Goal: Task Accomplishment & Management: Use online tool/utility

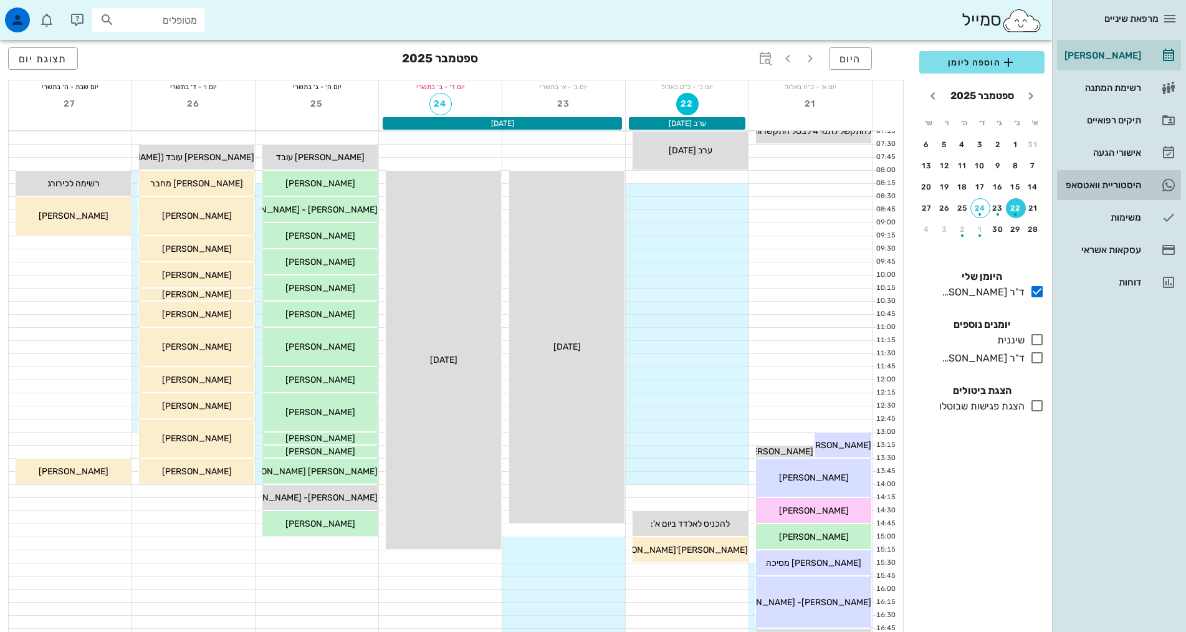
click at [1118, 185] on div "היסטוריית וואטסאפ" at bounding box center [1101, 185] width 79 height 10
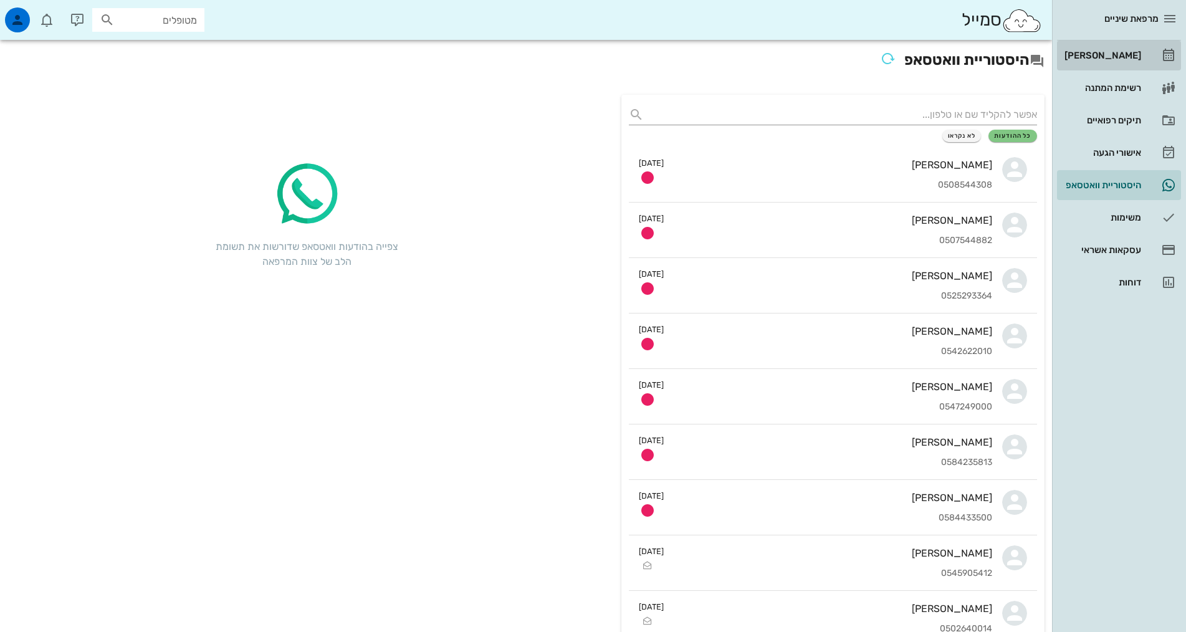
click at [1100, 50] on div "[PERSON_NAME]" at bounding box center [1101, 55] width 79 height 20
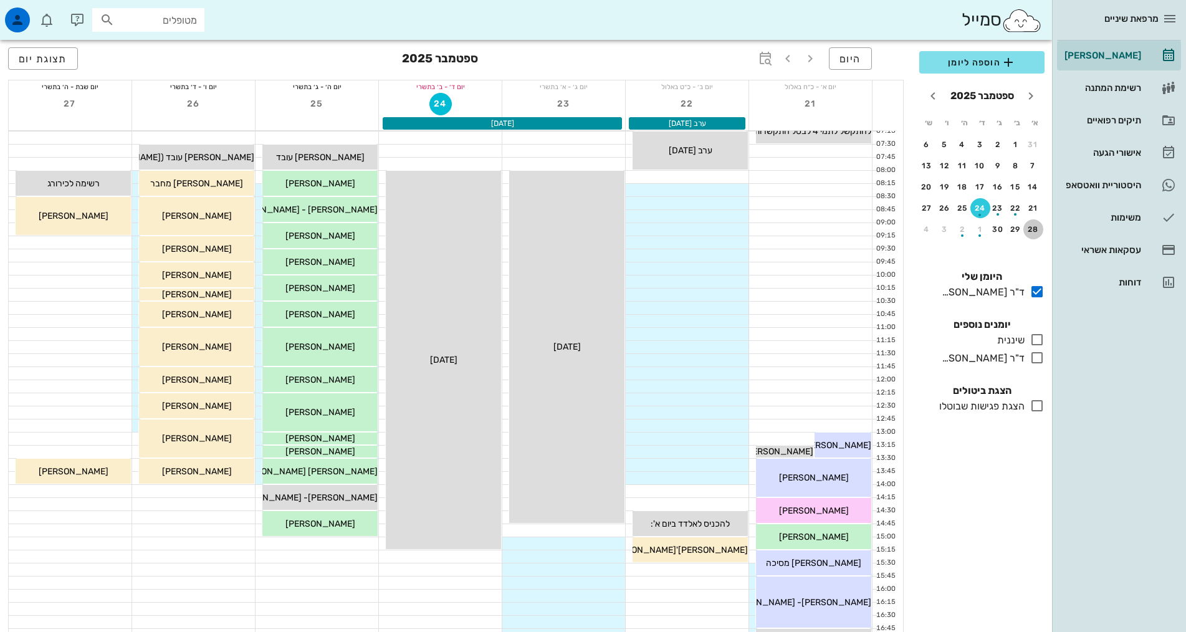
click at [1034, 231] on div "28" at bounding box center [1033, 229] width 20 height 9
drag, startPoint x: 1034, startPoint y: 231, endPoint x: 896, endPoint y: 410, distance: 226.2
click at [1034, 231] on div "28" at bounding box center [1033, 229] width 20 height 9
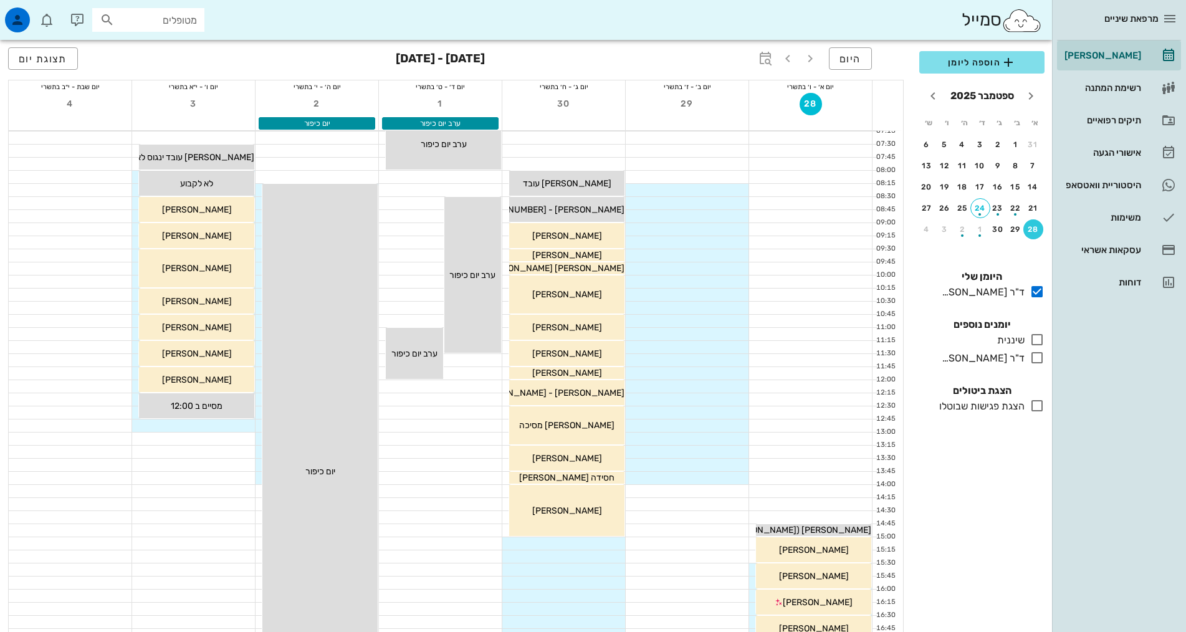
click at [1039, 358] on icon at bounding box center [1036, 357] width 15 height 15
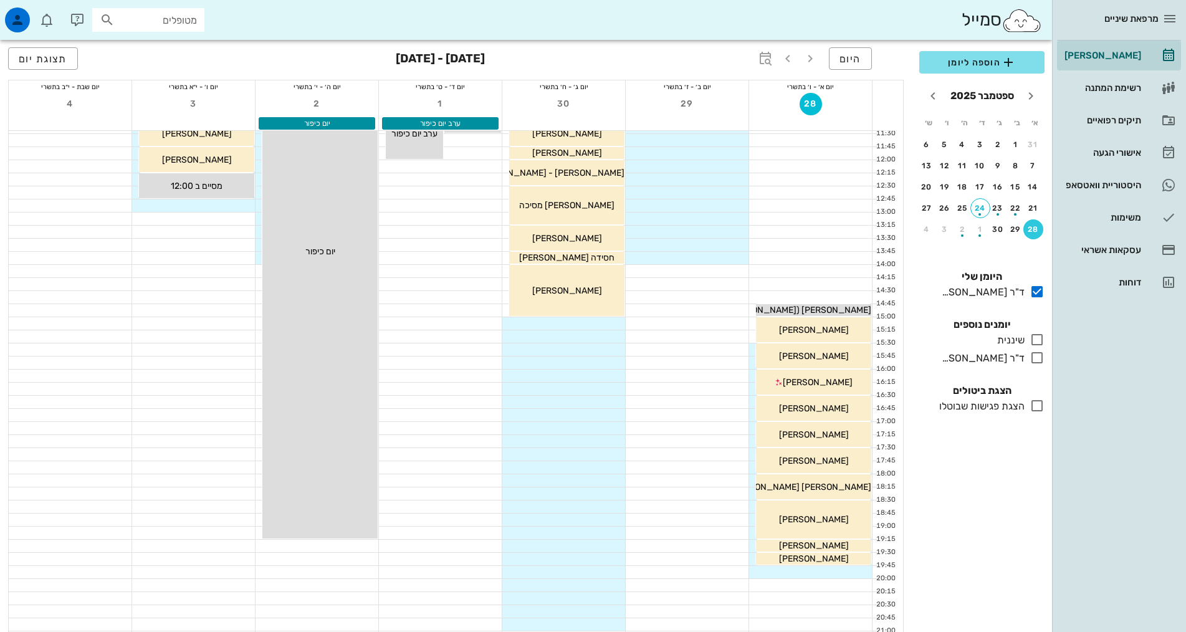
scroll to position [312, 0]
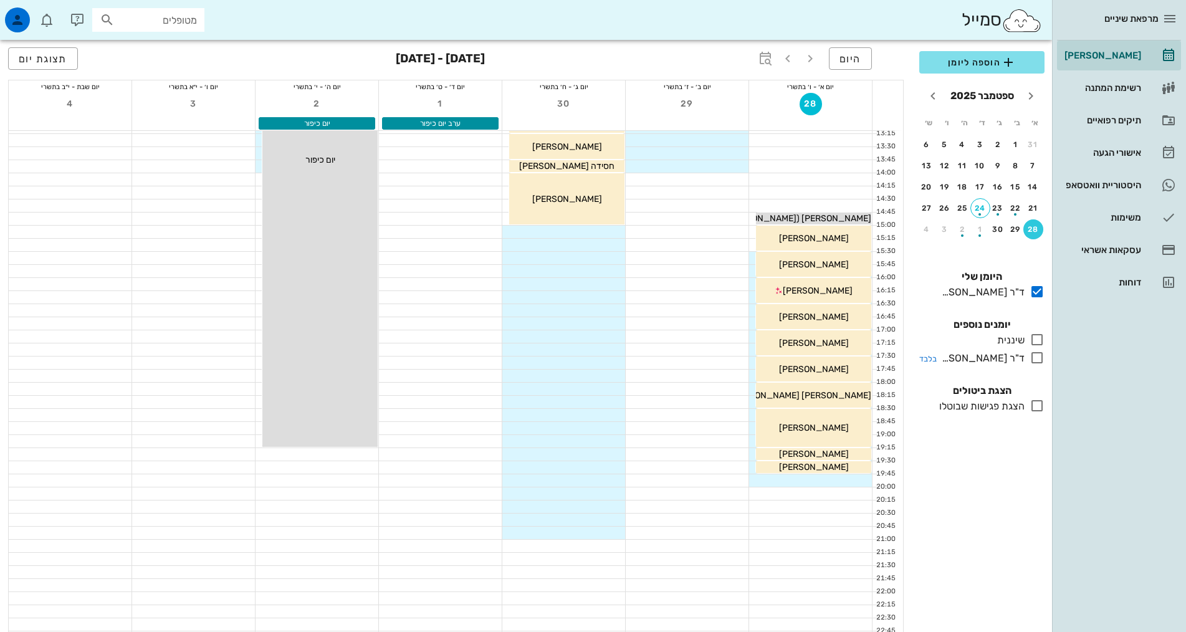
click at [1039, 359] on icon at bounding box center [1036, 357] width 15 height 15
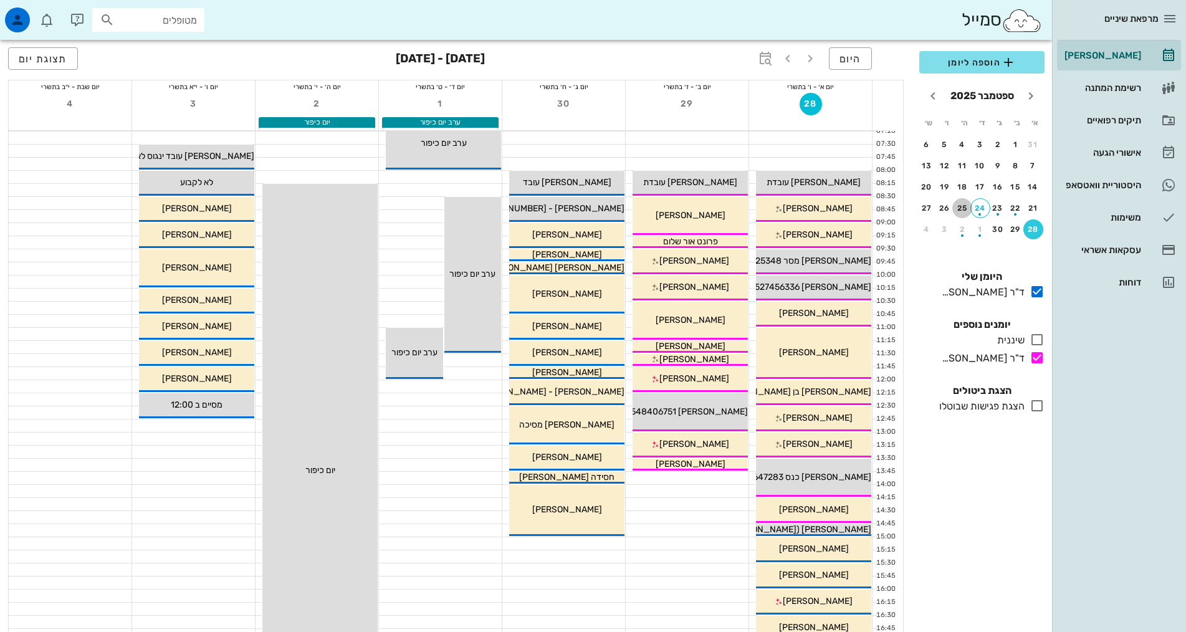
click at [965, 209] on div "25" at bounding box center [962, 208] width 20 height 9
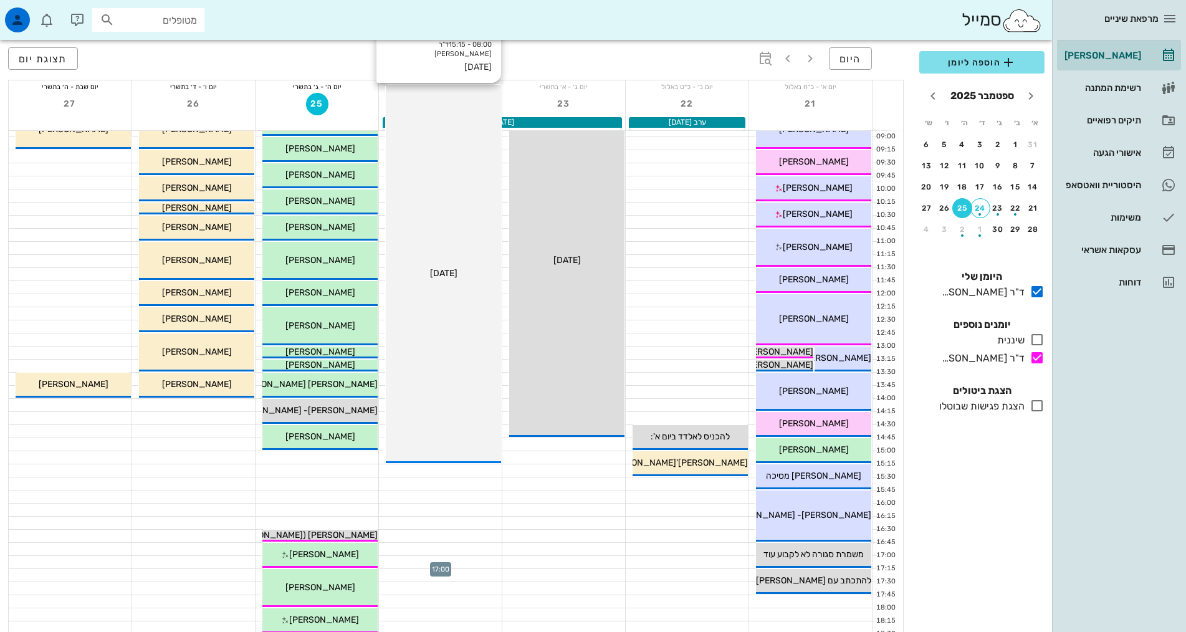
scroll to position [62, 0]
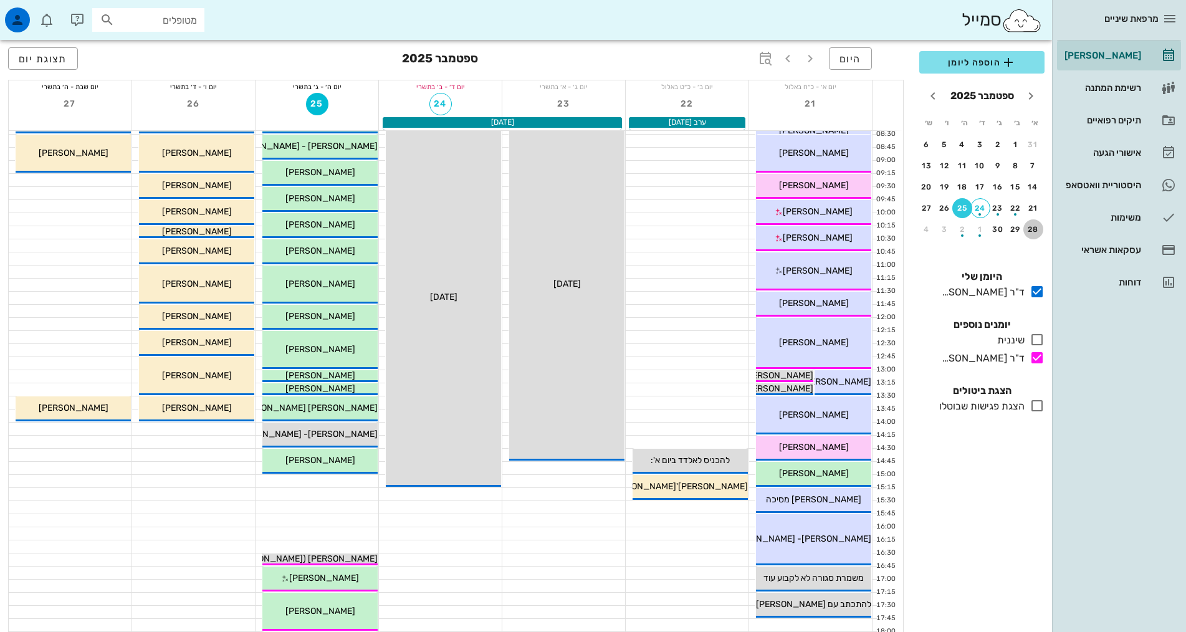
click at [1032, 229] on div "28" at bounding box center [1033, 229] width 20 height 9
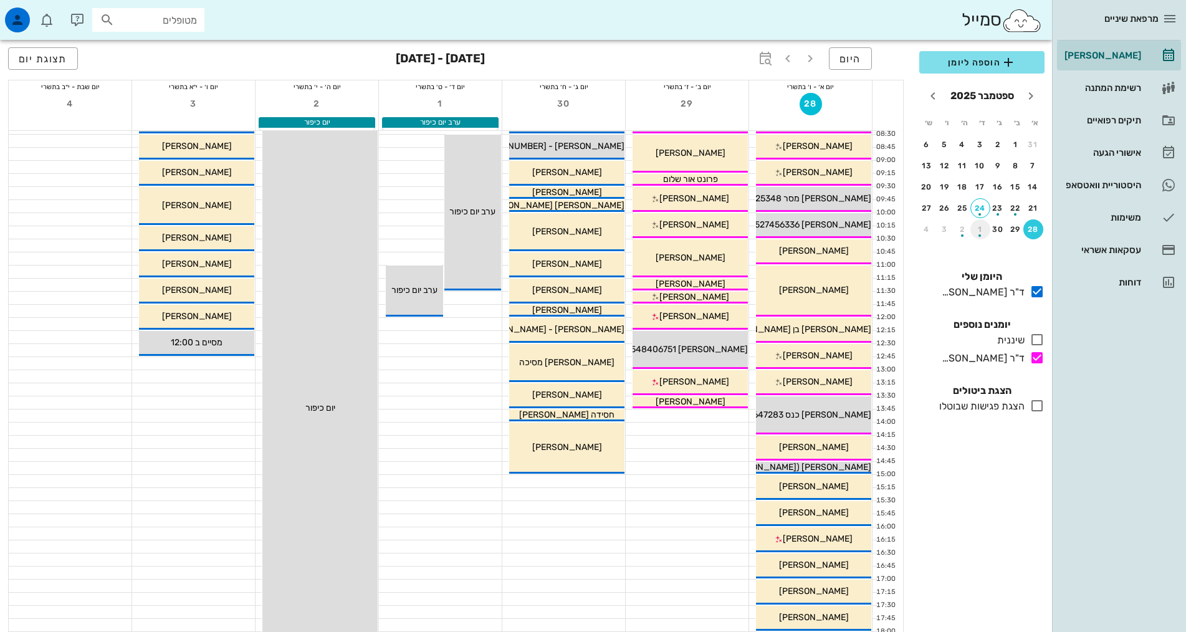
click at [980, 232] on div "button" at bounding box center [980, 232] width 20 height 7
click at [1032, 165] on div "5" at bounding box center [1033, 165] width 20 height 9
drag, startPoint x: 1032, startPoint y: 165, endPoint x: 915, endPoint y: 217, distance: 128.1
click at [1032, 165] on div "5" at bounding box center [1033, 165] width 20 height 9
